Goal: Register for event/course

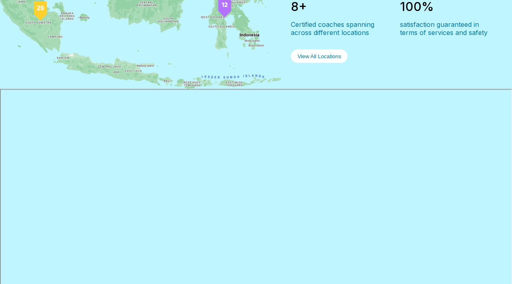
scroll to position [814, 0]
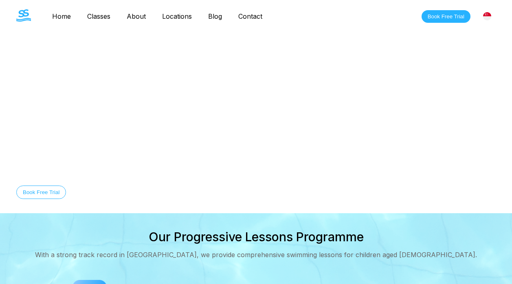
scroll to position [814, 0]
click at [98, 14] on link "Classes" at bounding box center [98, 16] width 39 height 8
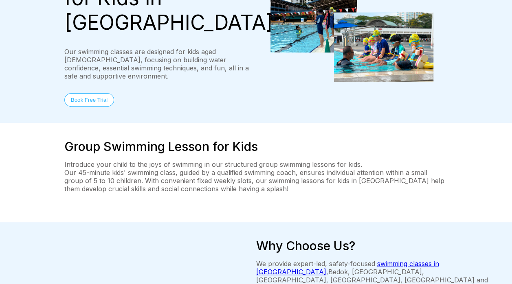
scroll to position [0, 3]
